Goal: Navigation & Orientation: Find specific page/section

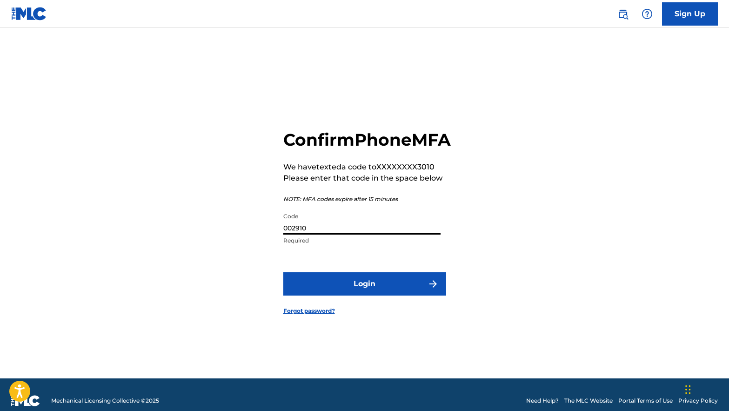
type input "002910"
click at [403, 292] on button "Login" at bounding box center [364, 283] width 163 height 23
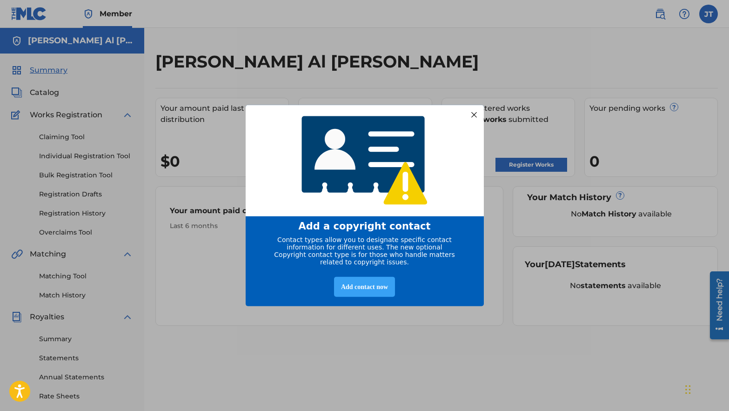
click at [370, 289] on div "Add contact now" at bounding box center [364, 287] width 61 height 20
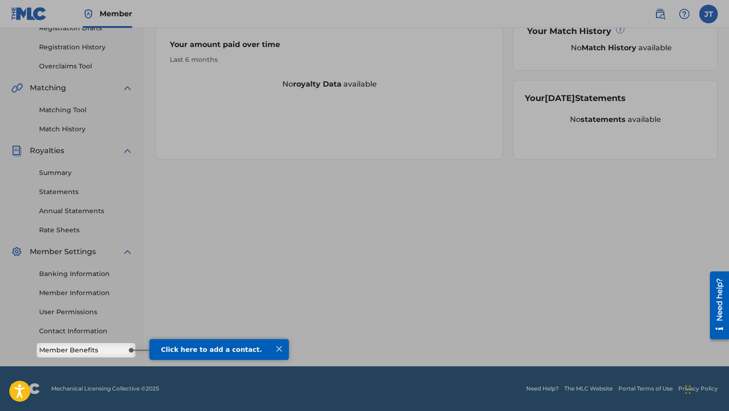
click at [102, 346] on link "Member Benefits" at bounding box center [86, 350] width 94 height 10
